Goal: Check status

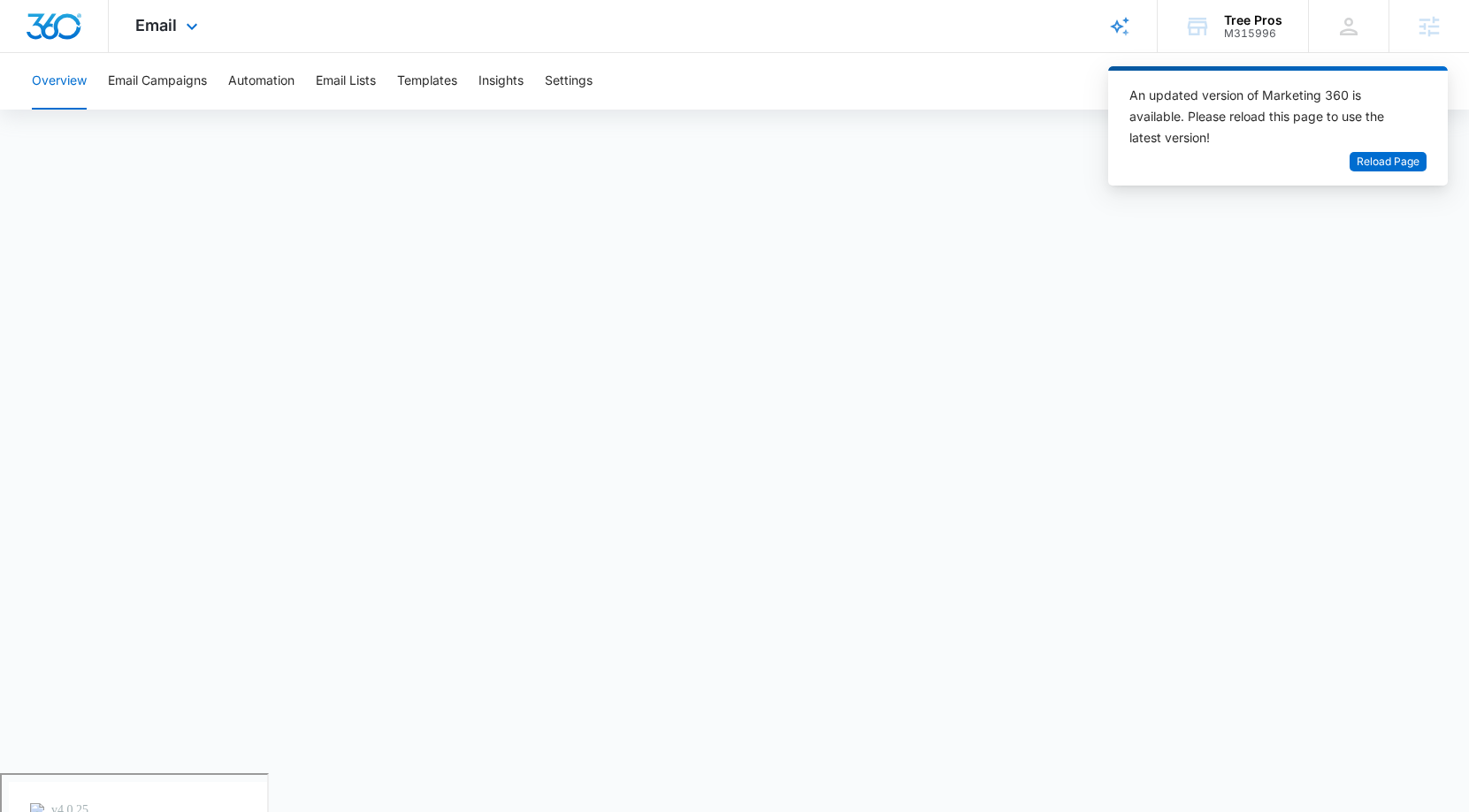
click at [641, 32] on div "Email Apps Reputation Websites Forms CRM Email Social Payments POS Content Ads …" at bounding box center [734, 26] width 1469 height 53
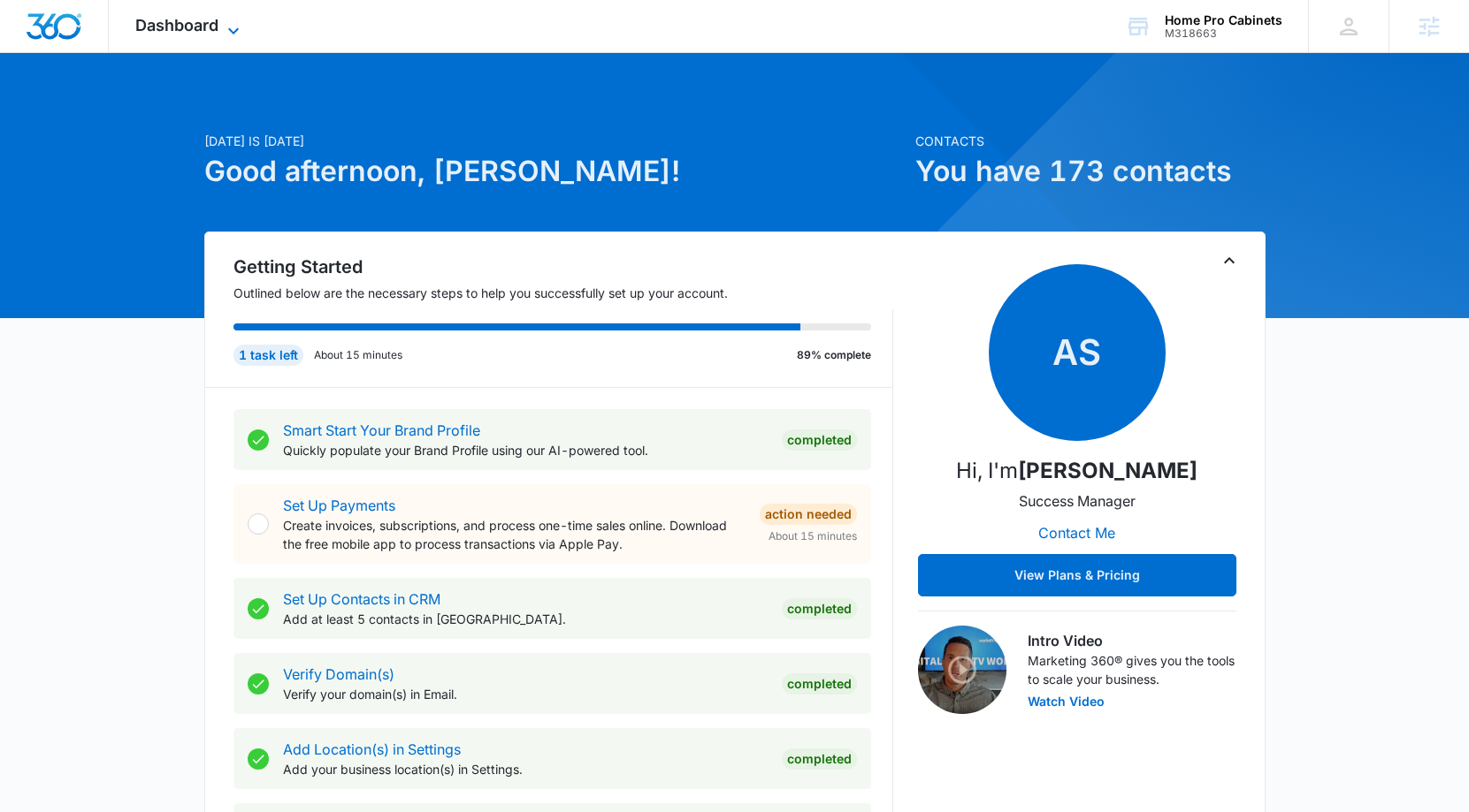
click at [215, 28] on span "Dashboard" at bounding box center [177, 25] width 83 height 18
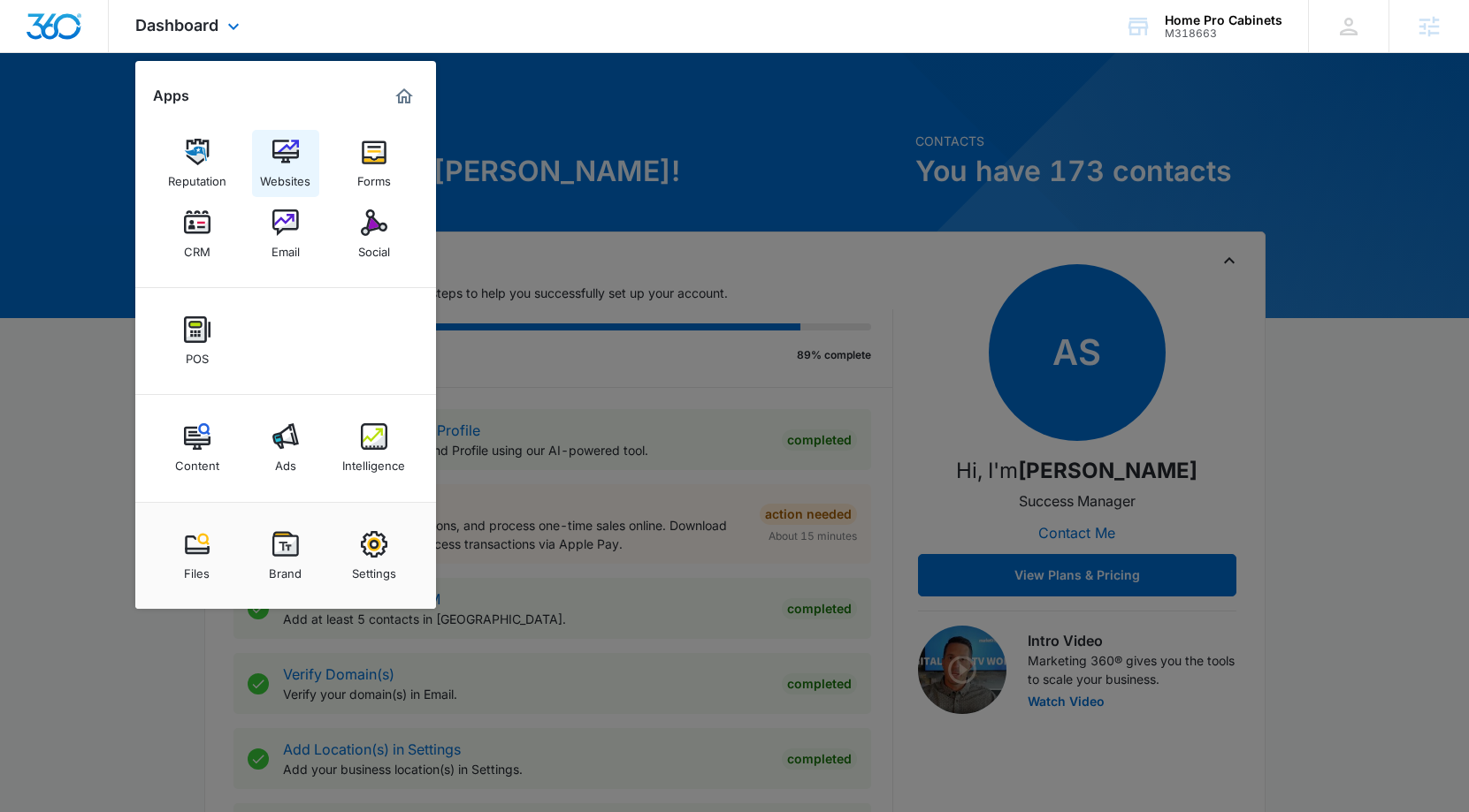
click at [284, 151] on img at bounding box center [286, 152] width 27 height 27
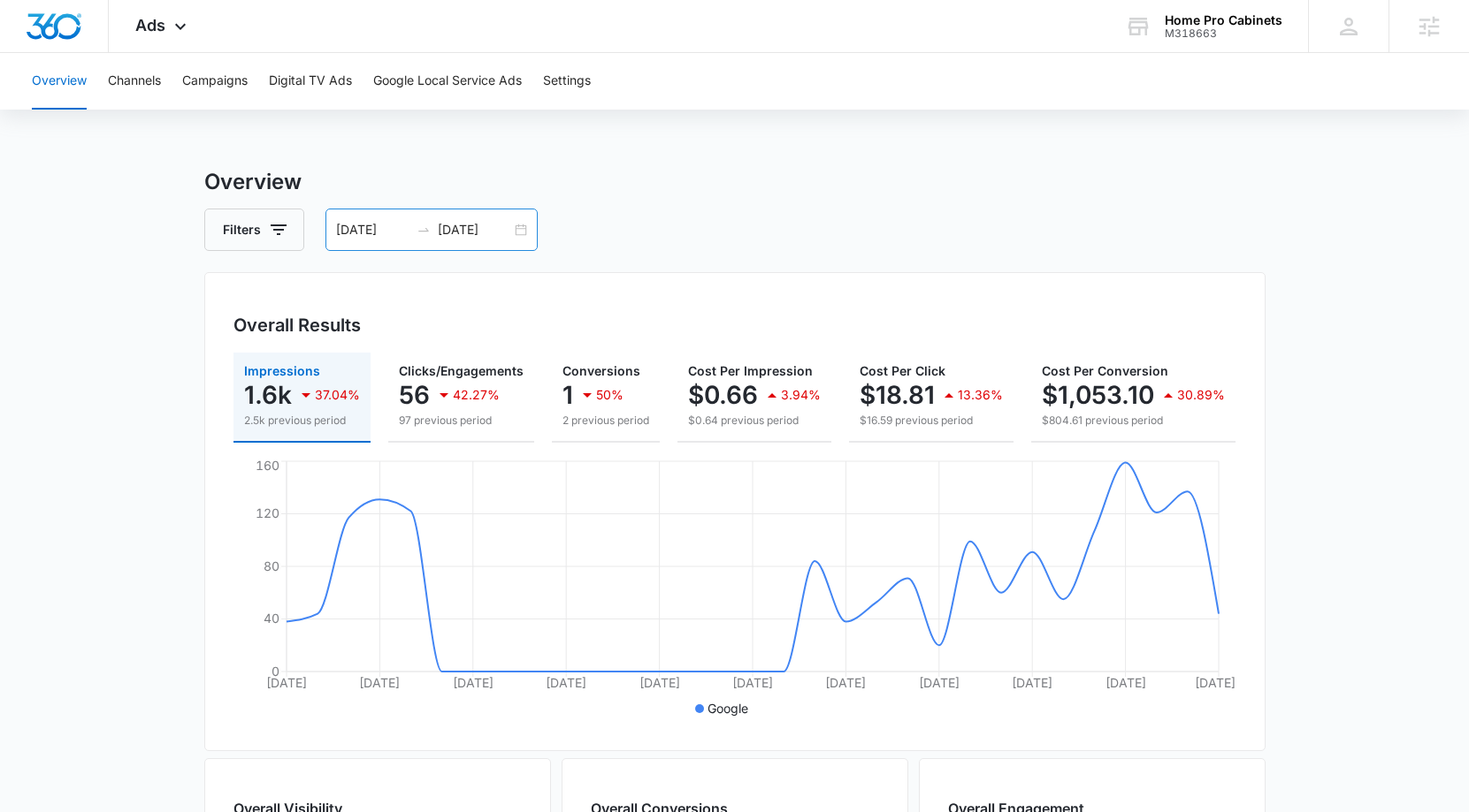
click at [515, 233] on div "07/15/2025 08/14/2025" at bounding box center [431, 230] width 213 height 42
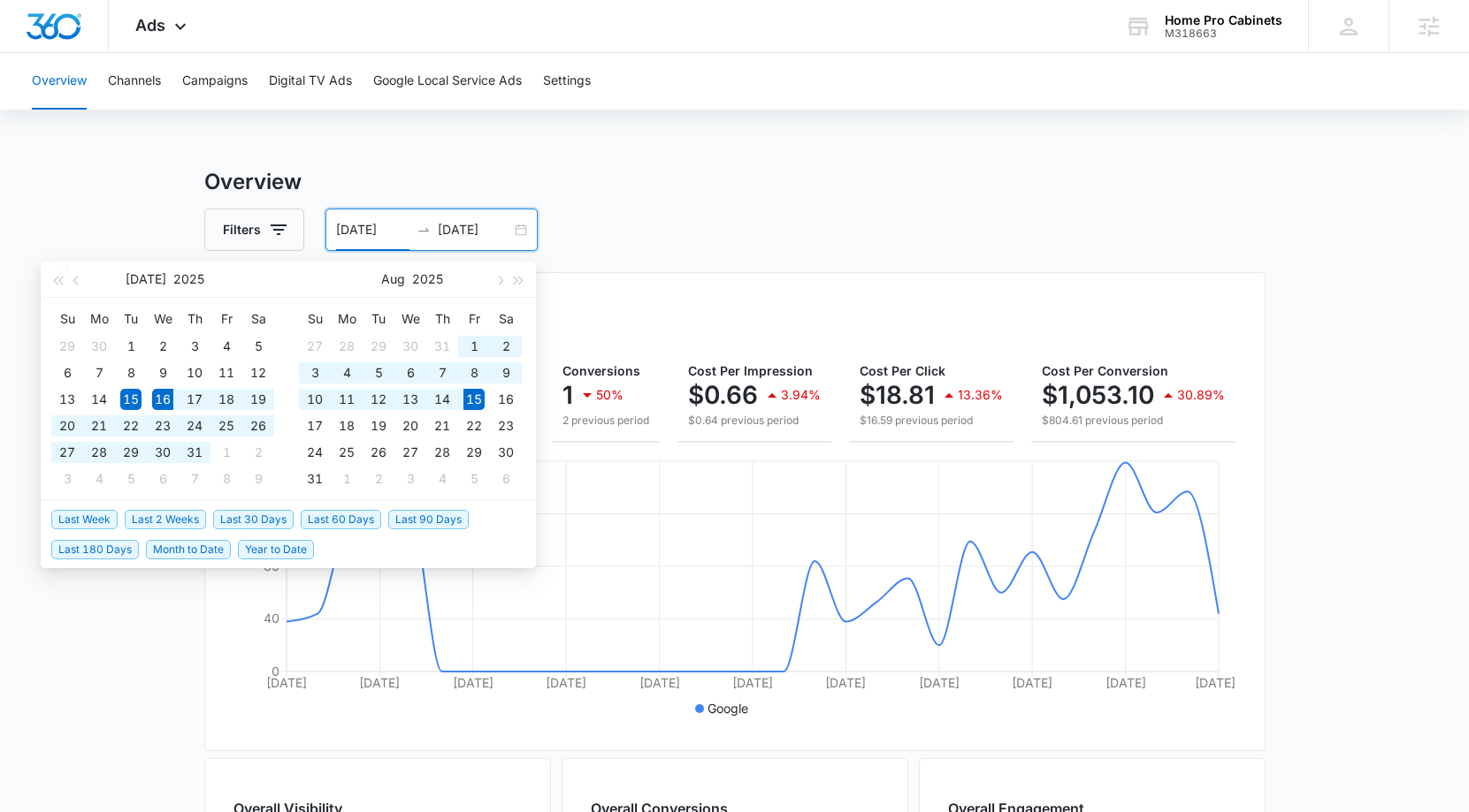
click at [235, 520] on span "Last 30 Days" at bounding box center [253, 520] width 81 height 19
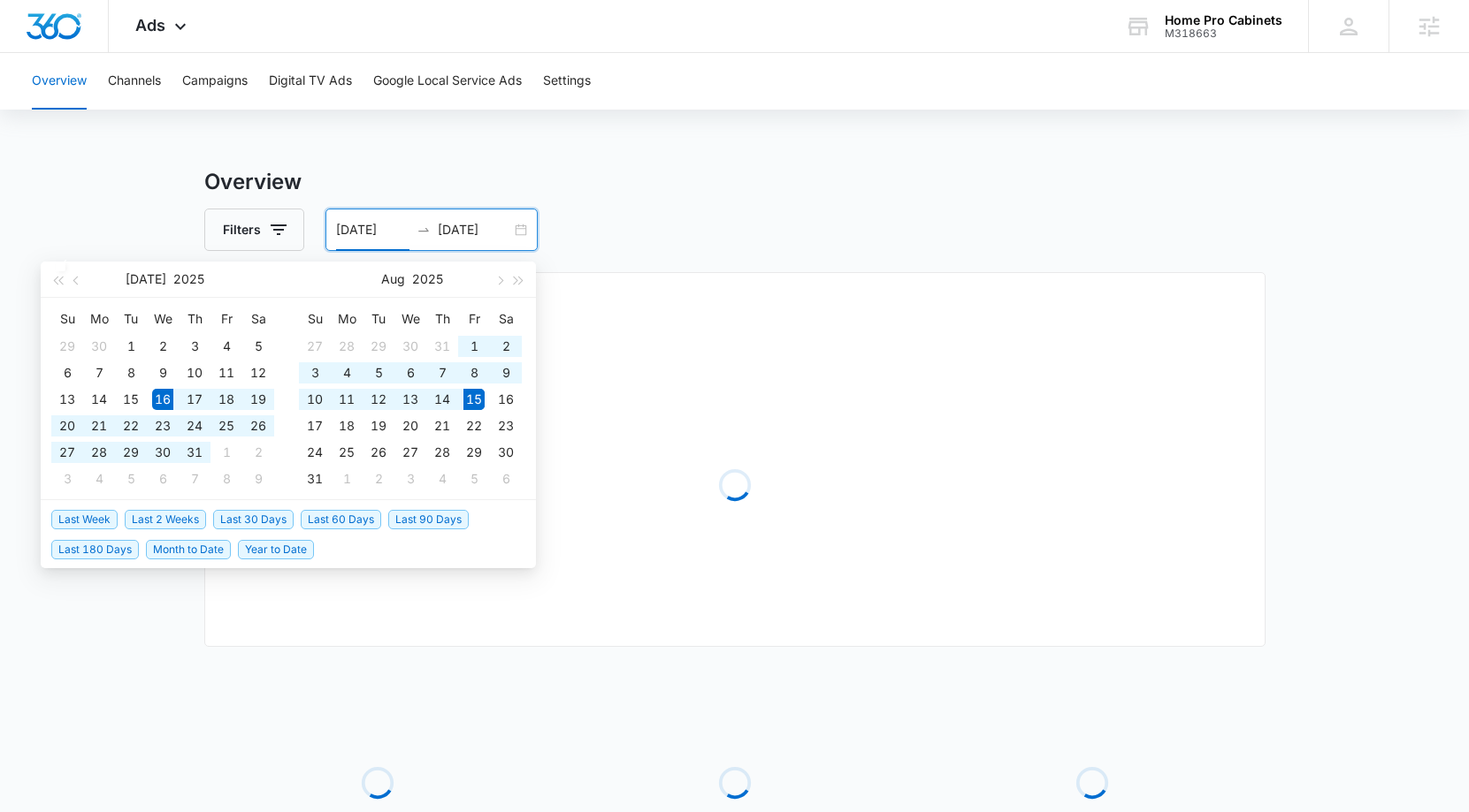
type input "07/16/2025"
type input "08/15/2025"
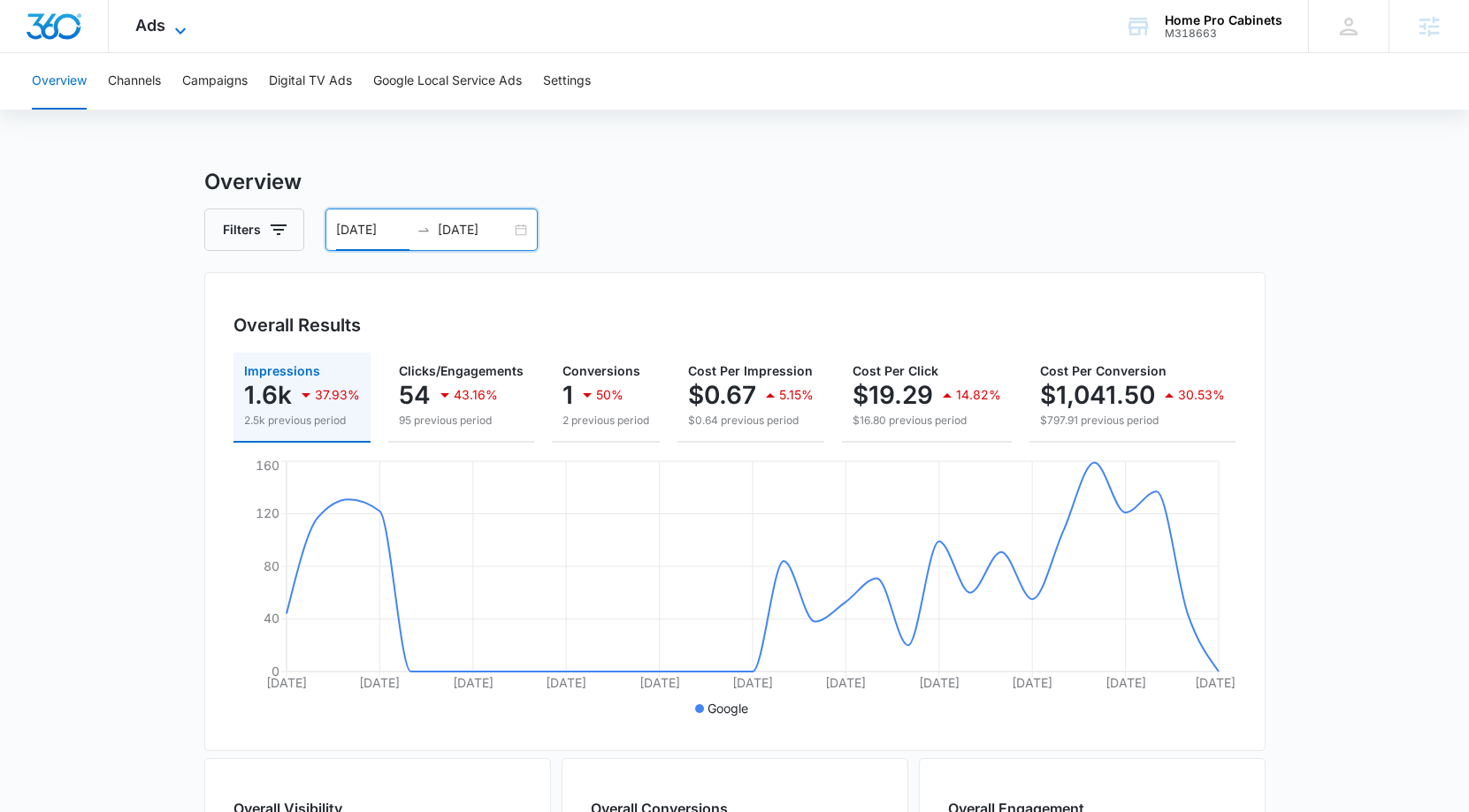
click at [163, 27] on span "Ads" at bounding box center [150, 25] width 30 height 18
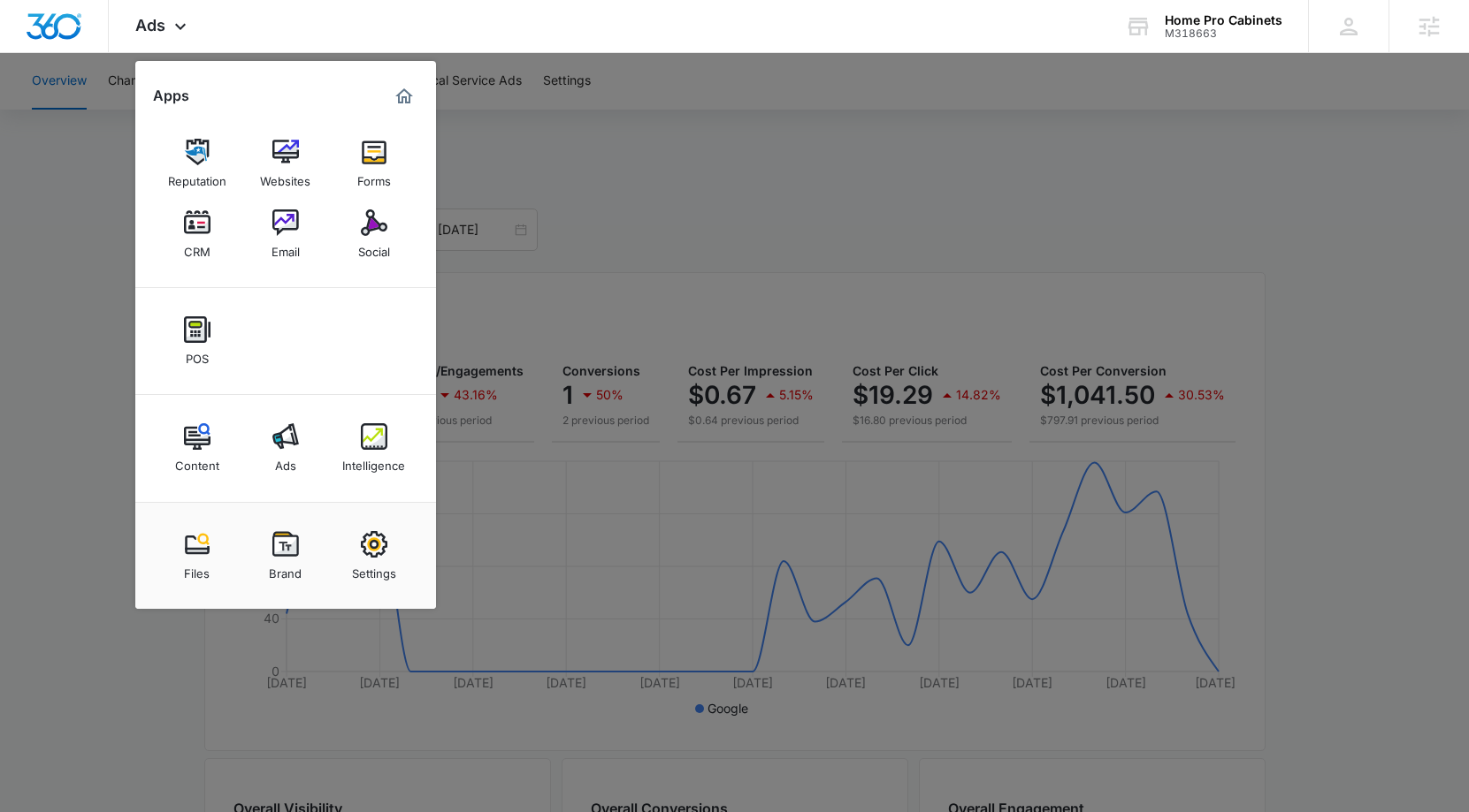
click at [101, 236] on div at bounding box center [734, 406] width 1469 height 812
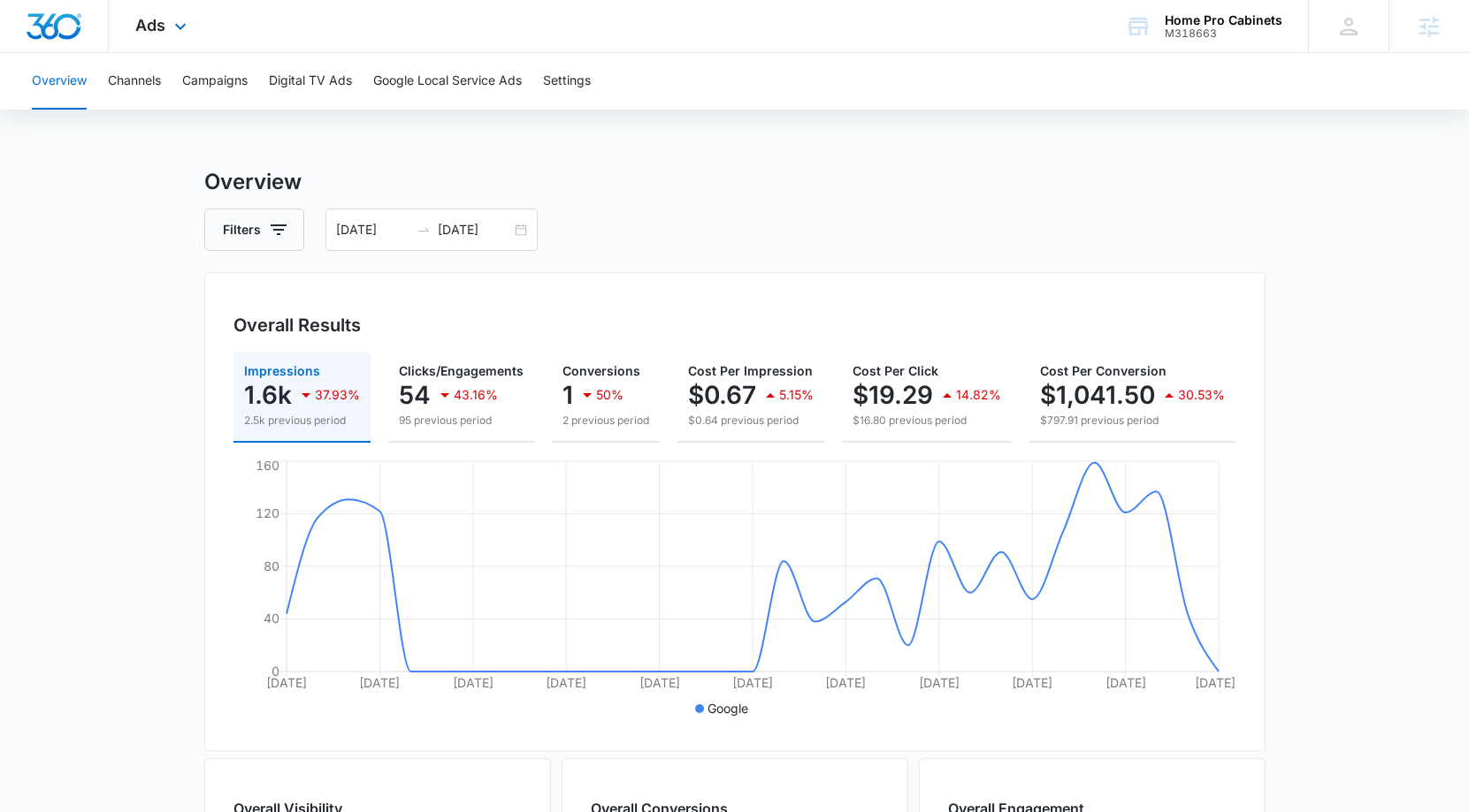
click at [678, 27] on div "Ads Apps Reputation Websites Forms CRM Email Social POS Content Ads Intelligenc…" at bounding box center [734, 26] width 1469 height 53
click at [825, 45] on div "Ads Apps Reputation Websites Forms CRM Email Social POS Content Ads Intelligenc…" at bounding box center [734, 26] width 1469 height 53
